Goal: Transaction & Acquisition: Book appointment/travel/reservation

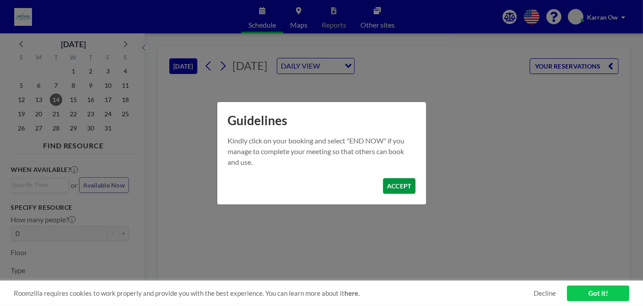
click at [399, 186] on button "ACCEPT" at bounding box center [399, 186] width 32 height 16
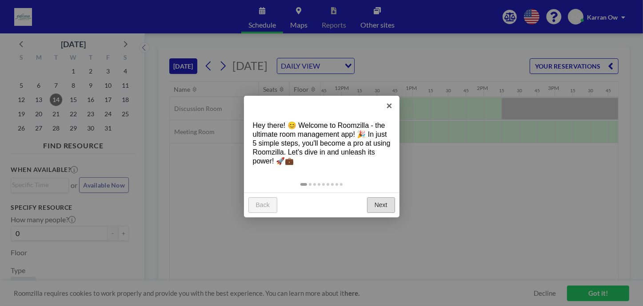
scroll to position [0, 836]
click at [394, 107] on link "×" at bounding box center [390, 106] width 20 height 20
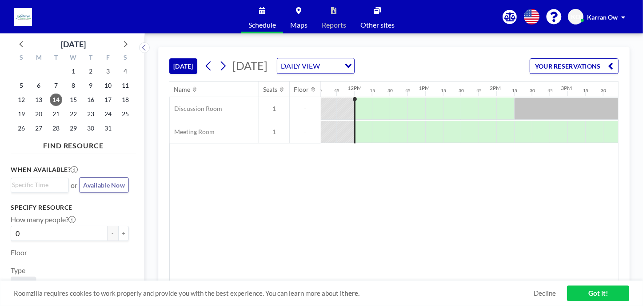
scroll to position [0, 888]
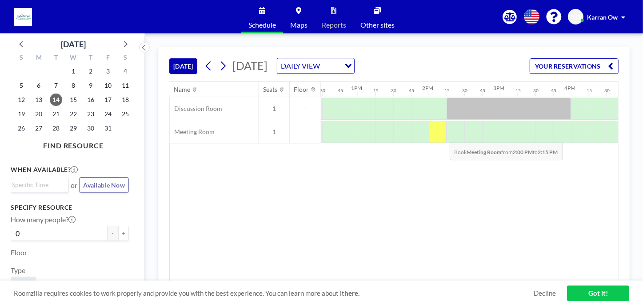
click at [443, 135] on div at bounding box center [438, 132] width 18 height 22
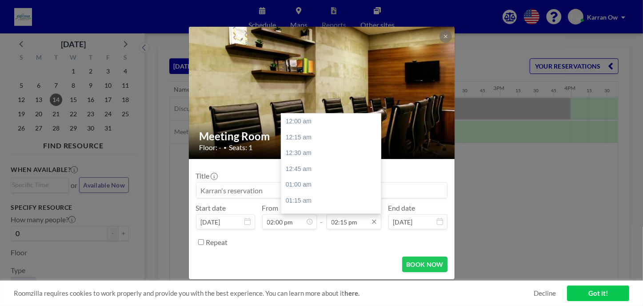
scroll to position [902, 0]
click at [374, 223] on icon at bounding box center [374, 221] width 7 height 7
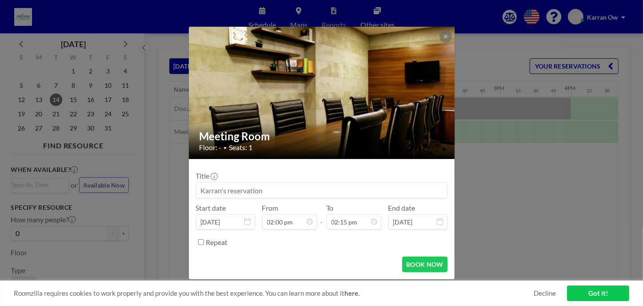
click at [347, 268] on div "BOOK NOW" at bounding box center [322, 264] width 252 height 16
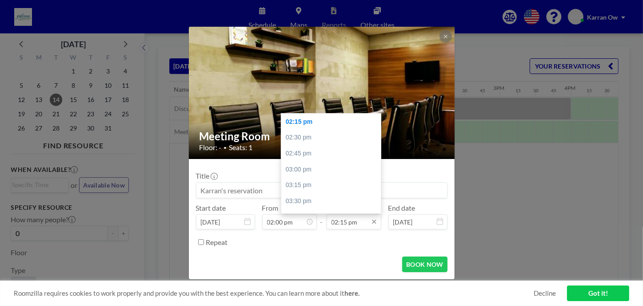
click at [378, 222] on input "02:15 pm" at bounding box center [354, 221] width 55 height 15
click at [375, 222] on icon at bounding box center [374, 221] width 7 height 7
click at [313, 203] on div "03:30 pm" at bounding box center [333, 201] width 104 height 16
type input "03:30 pm"
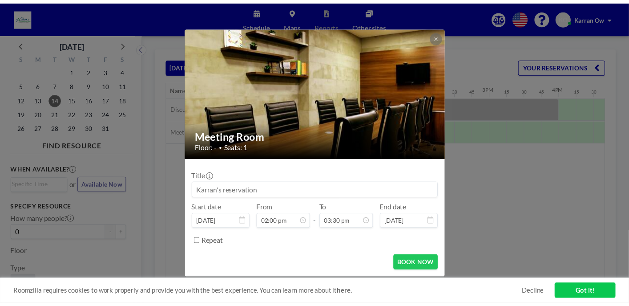
scroll to position [0, 0]
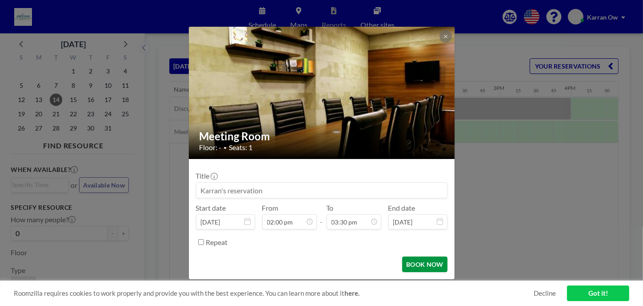
click at [425, 264] on button "BOOK NOW" at bounding box center [424, 264] width 45 height 16
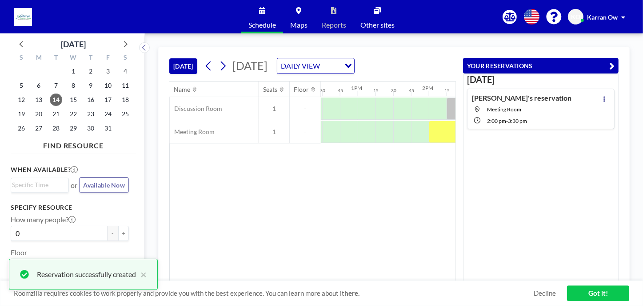
click at [315, 199] on div "Name Seats Floor 12AM 15 30 45 1AM 15 30 45 2AM 15 30 45 3AM 15 30 45 4AM 15 30…" at bounding box center [313, 180] width 286 height 199
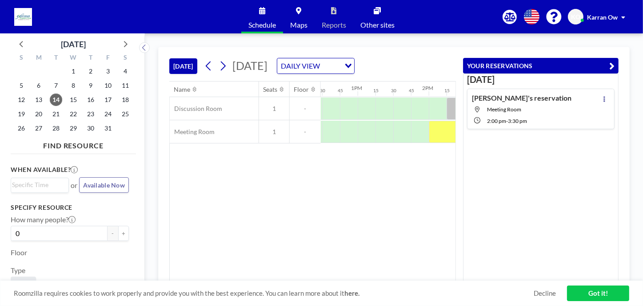
click at [599, 292] on link "Got it!" at bounding box center [598, 293] width 62 height 16
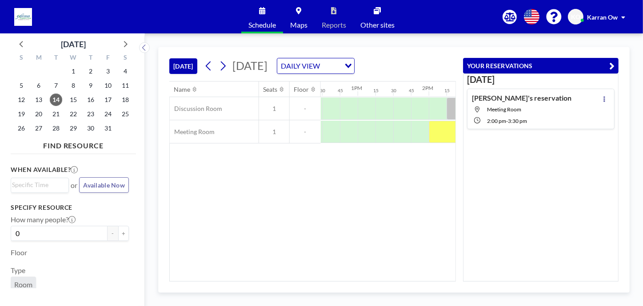
click at [400, 215] on div "Name Seats Floor 12AM 15 30 45 1AM 15 30 45 2AM 15 30 45 3AM 15 30 45 4AM 15 30…" at bounding box center [313, 180] width 286 height 199
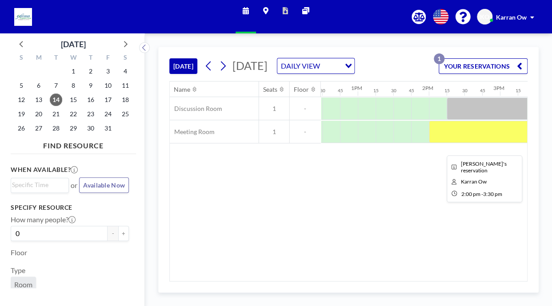
click at [463, 143] on div at bounding box center [482, 132] width 107 height 22
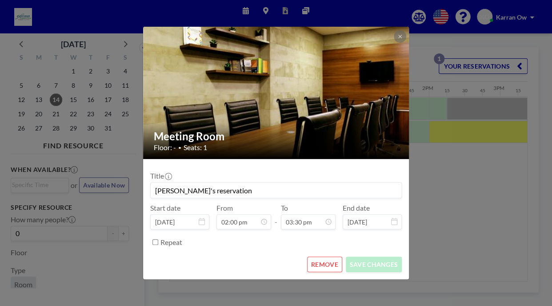
click at [462, 201] on div "Meeting Room Floor: - • Seats: 1 Title Karran's reservation Start date [DATE] F…" at bounding box center [276, 153] width 552 height 306
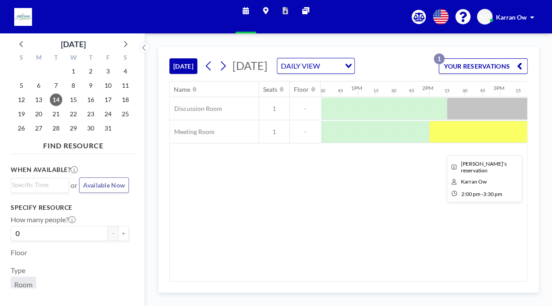
drag, startPoint x: 485, startPoint y: 146, endPoint x: 374, endPoint y: 229, distance: 138.8
click at [374, 229] on div "Name Seats Floor 12AM 15 30 45 1AM 15 30 45 2AM 15 30 45 3AM 15 30 45 4AM 15 30…" at bounding box center [349, 180] width 358 height 199
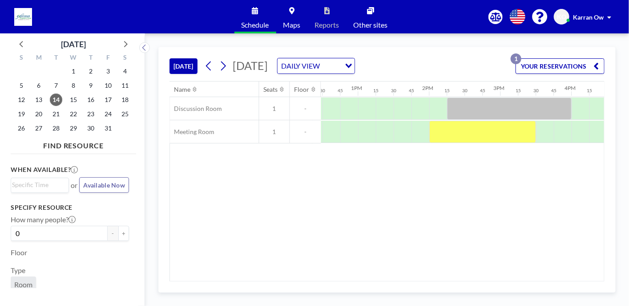
click at [571, 65] on button "YOUR RESERVATIONS 1" at bounding box center [559, 66] width 89 height 16
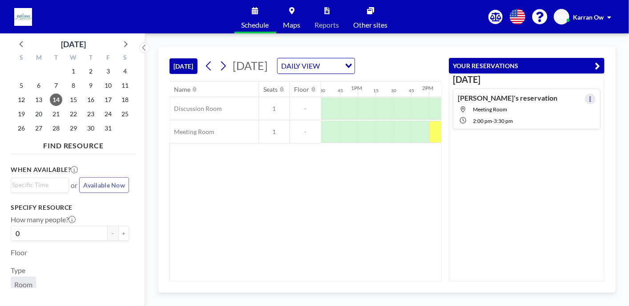
click at [585, 102] on button at bounding box center [590, 98] width 11 height 11
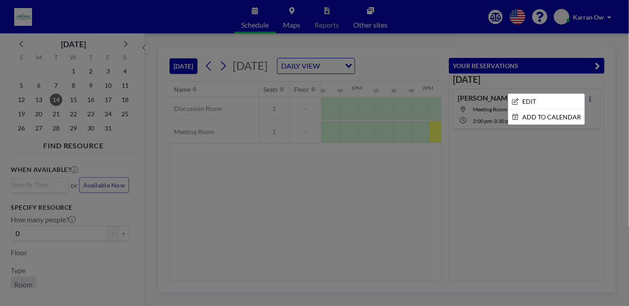
click at [568, 179] on div at bounding box center [314, 153] width 629 height 306
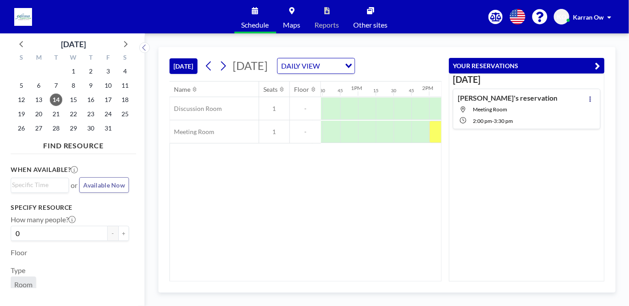
click at [341, 67] on div "DAILY VIEW" at bounding box center [308, 64] width 63 height 13
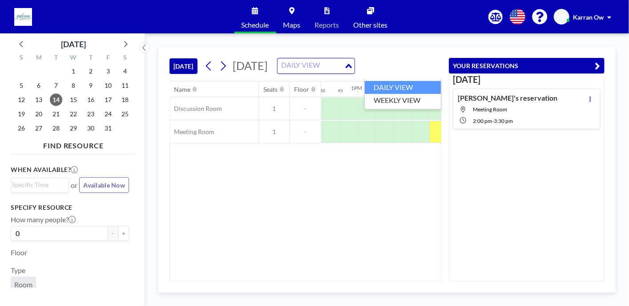
click at [343, 67] on input "Search for option" at bounding box center [310, 66] width 65 height 12
click at [354, 72] on div "Loading..." at bounding box center [349, 64] width 10 height 13
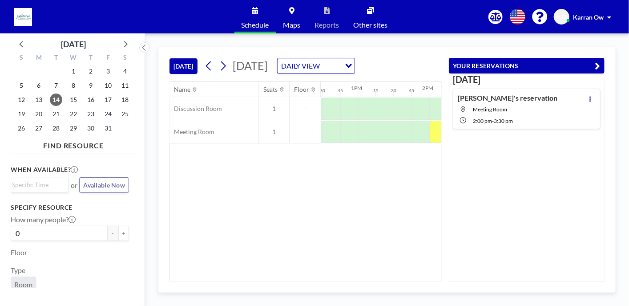
click at [345, 192] on div "Name Seats Floor 12AM 15 30 45 1AM 15 30 45 2AM 15 30 45 3AM 15 30 45 4AM 15 30…" at bounding box center [305, 180] width 271 height 199
click at [389, 190] on div "Name Seats Floor 12AM 15 30 45 1AM 15 30 45 2AM 15 30 45 3AM 15 30 45 4AM 15 30…" at bounding box center [305, 180] width 271 height 199
click at [598, 65] on icon "button" at bounding box center [597, 65] width 5 height 11
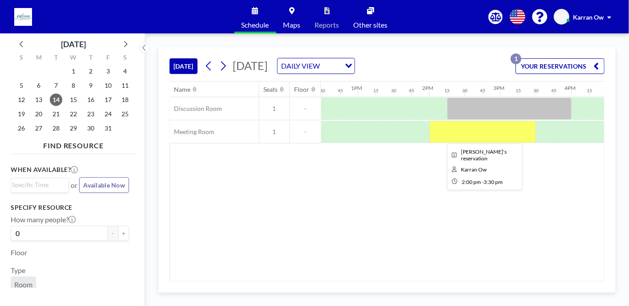
drag, startPoint x: 479, startPoint y: 140, endPoint x: 377, endPoint y: 249, distance: 148.5
click at [377, 249] on div "Name Seats Floor 12AM 15 30 45 1AM 15 30 45 2AM 15 30 45 3AM 15 30 45 4AM 15 30…" at bounding box center [387, 180] width 434 height 199
click at [609, 15] on span at bounding box center [609, 17] width 4 height 6
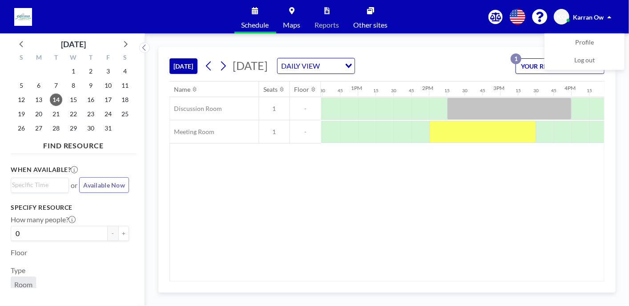
click at [610, 15] on span at bounding box center [609, 17] width 4 height 6
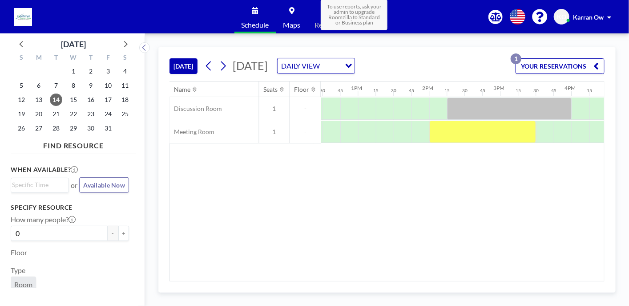
click at [318, 24] on span "Reports" at bounding box center [327, 24] width 24 height 7
